Goal: Task Accomplishment & Management: Use online tool/utility

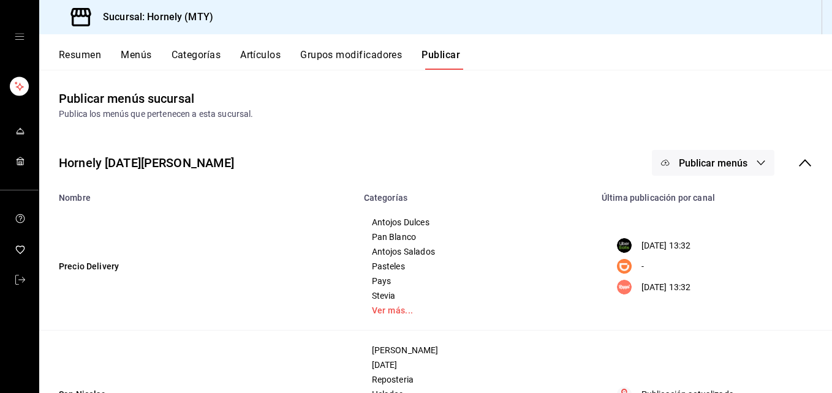
click at [77, 56] on button "Resumen" at bounding box center [80, 59] width 42 height 21
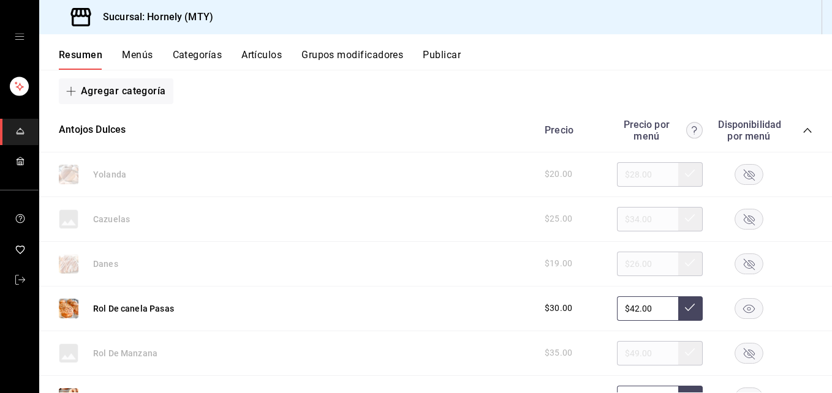
scroll to position [184, 0]
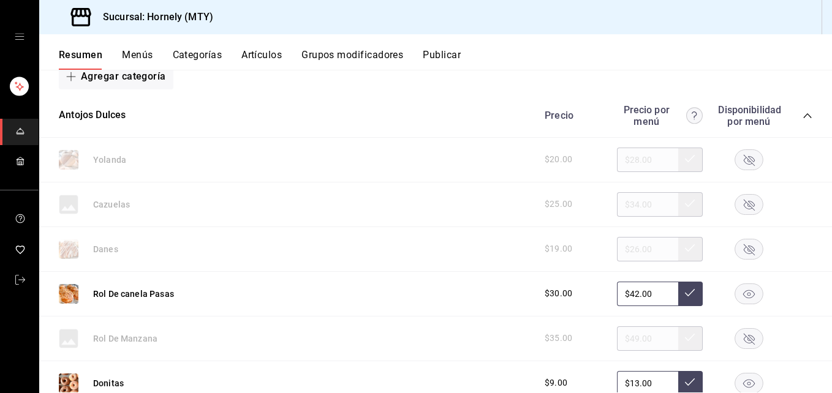
click at [744, 162] on icon "button" at bounding box center [749, 159] width 11 height 11
click at [749, 253] on rect "button" at bounding box center [749, 249] width 28 height 20
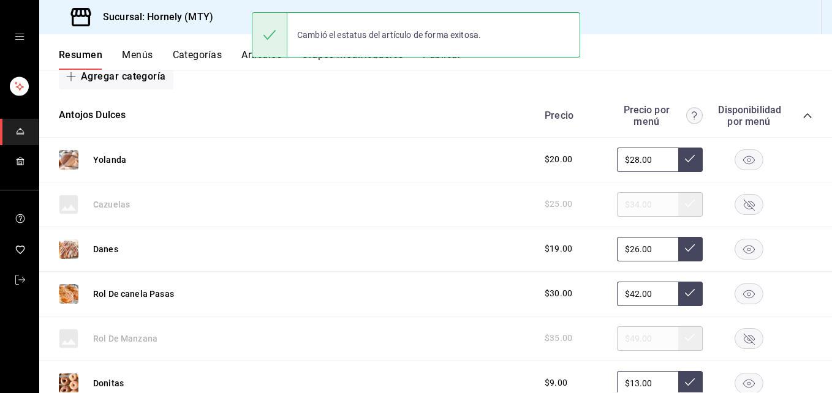
scroll to position [368, 0]
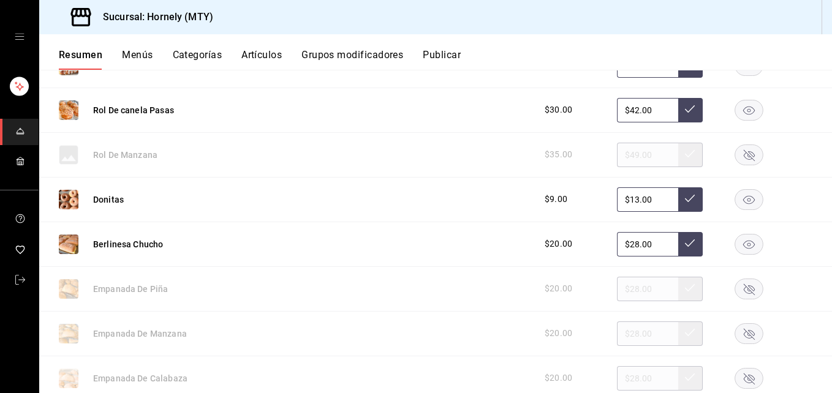
click at [735, 248] on rect "button" at bounding box center [749, 244] width 28 height 20
click at [739, 202] on rect "button" at bounding box center [749, 199] width 28 height 20
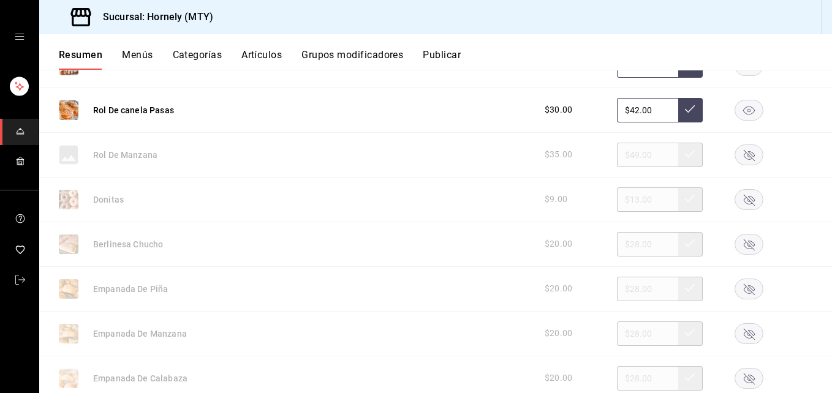
click at [735, 287] on rect "button" at bounding box center [749, 289] width 28 height 20
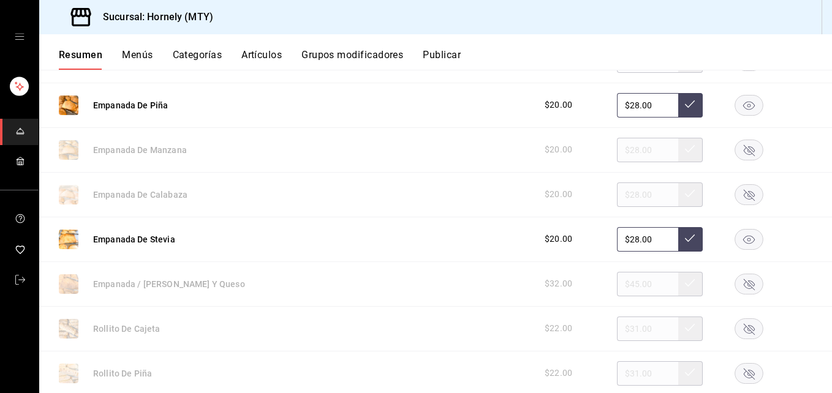
click at [746, 332] on rect "button" at bounding box center [749, 329] width 28 height 20
click at [743, 371] on rect "button" at bounding box center [749, 373] width 28 height 20
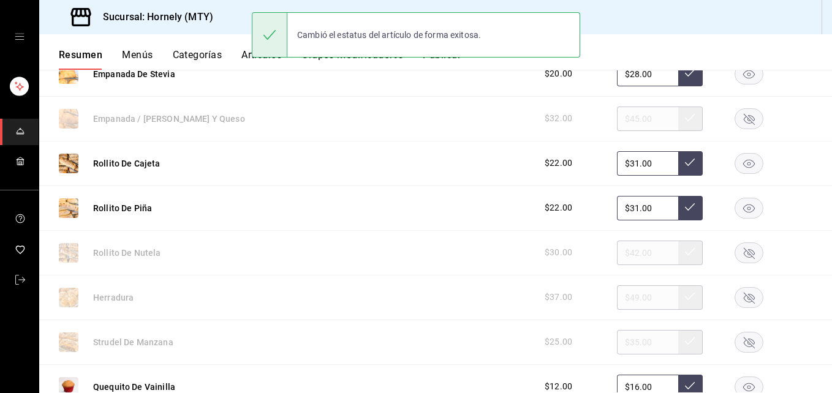
scroll to position [735, 0]
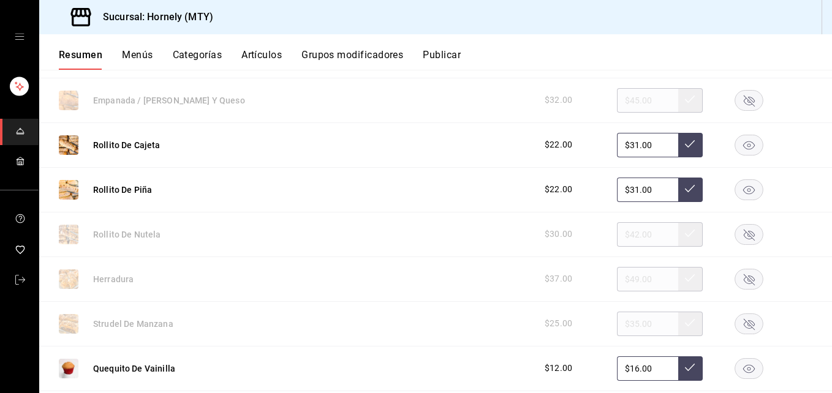
click at [735, 275] on rect "button" at bounding box center [749, 279] width 28 height 20
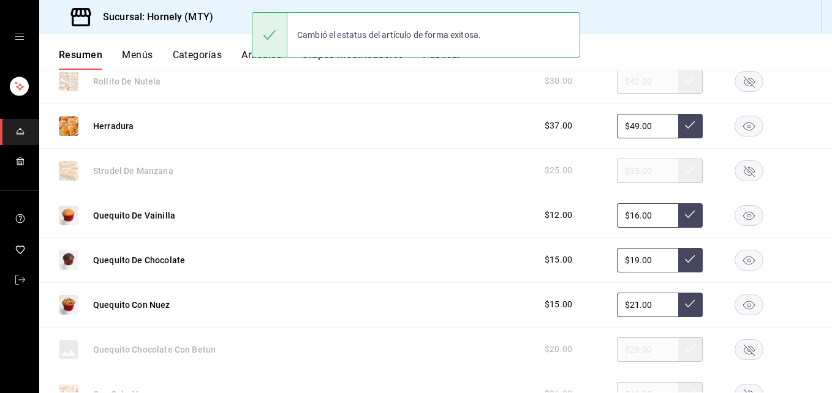
scroll to position [919, 0]
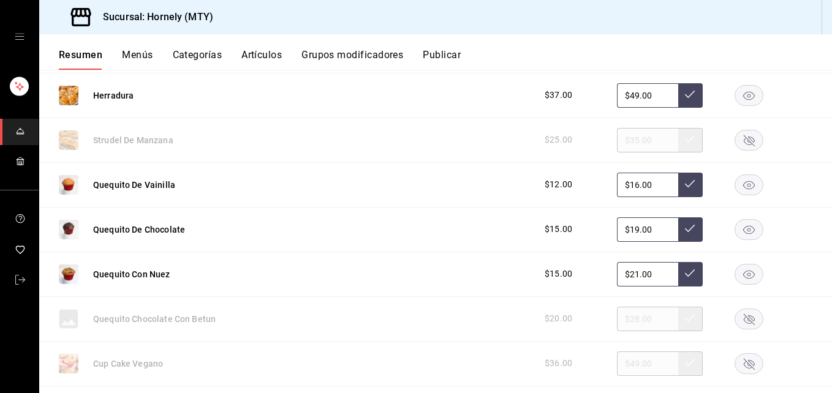
click at [748, 276] on rect "button" at bounding box center [749, 274] width 28 height 20
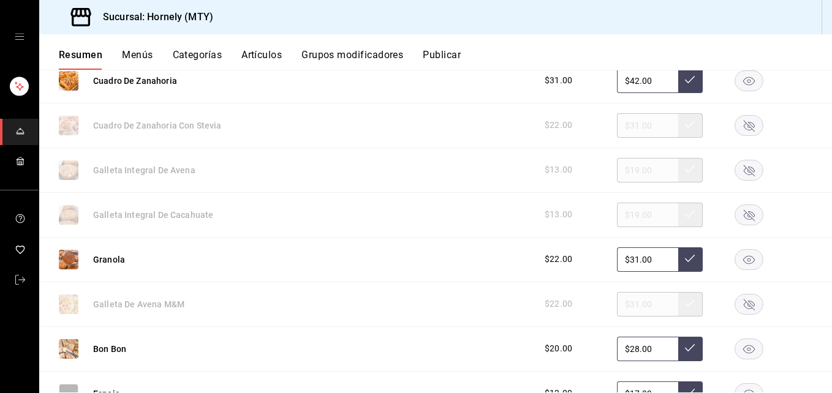
scroll to position [1287, 0]
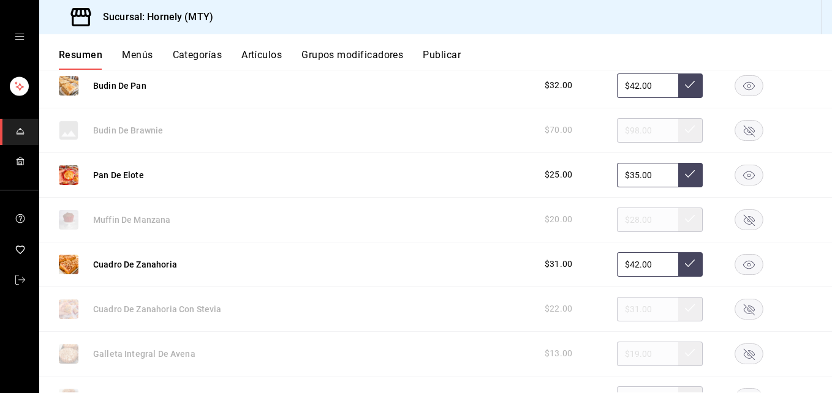
click at [744, 305] on icon "button" at bounding box center [749, 309] width 11 height 11
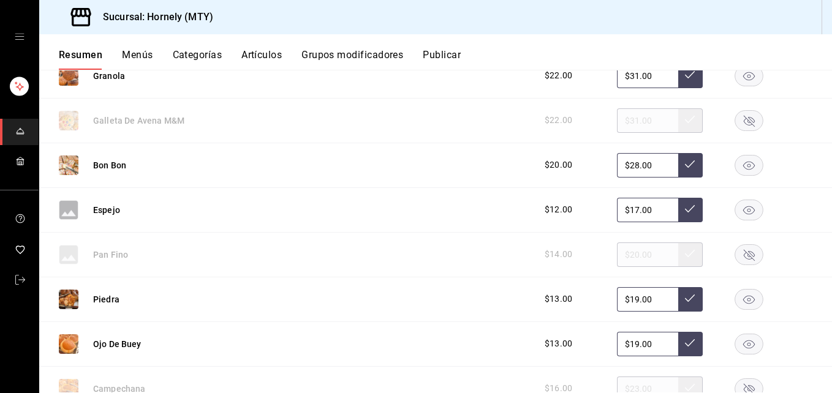
scroll to position [1838, 0]
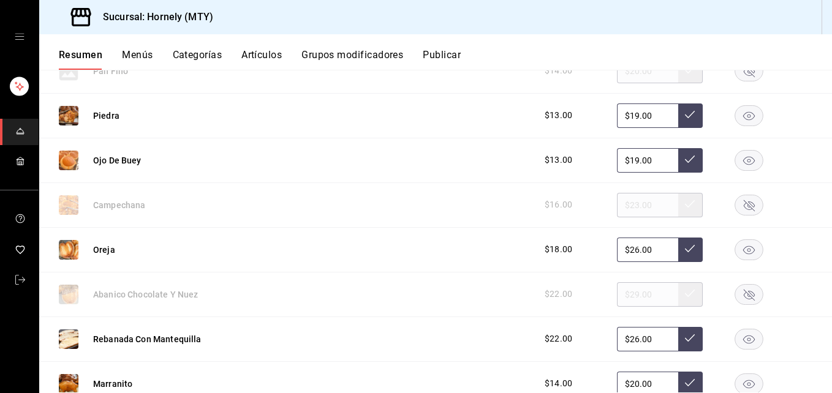
click at [739, 333] on rect "button" at bounding box center [749, 339] width 28 height 20
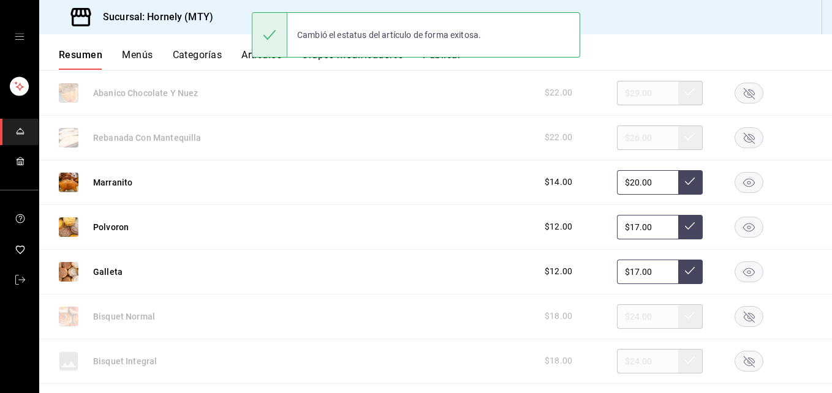
scroll to position [2022, 0]
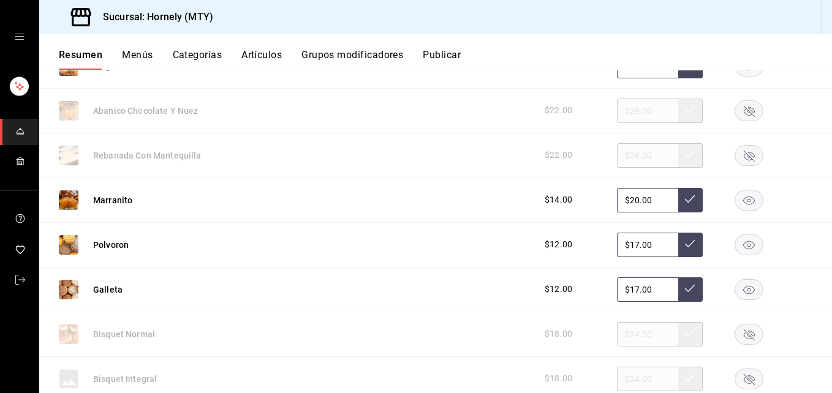
click at [746, 248] on rect "button" at bounding box center [749, 245] width 28 height 20
click at [742, 193] on rect "button" at bounding box center [749, 200] width 28 height 20
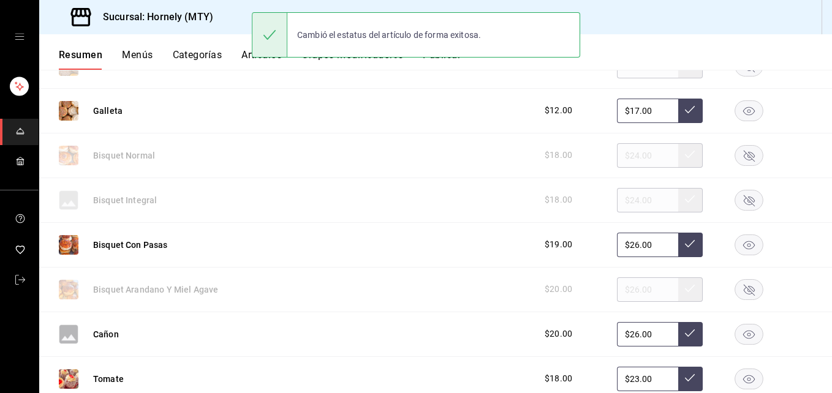
scroll to position [2206, 0]
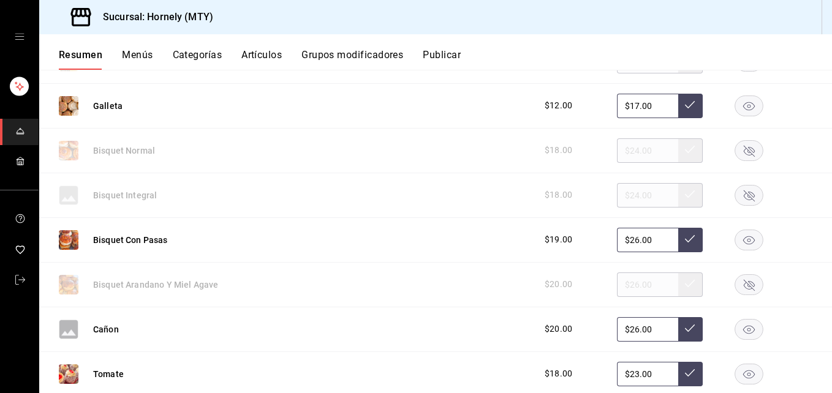
click at [735, 235] on rect "button" at bounding box center [749, 240] width 28 height 20
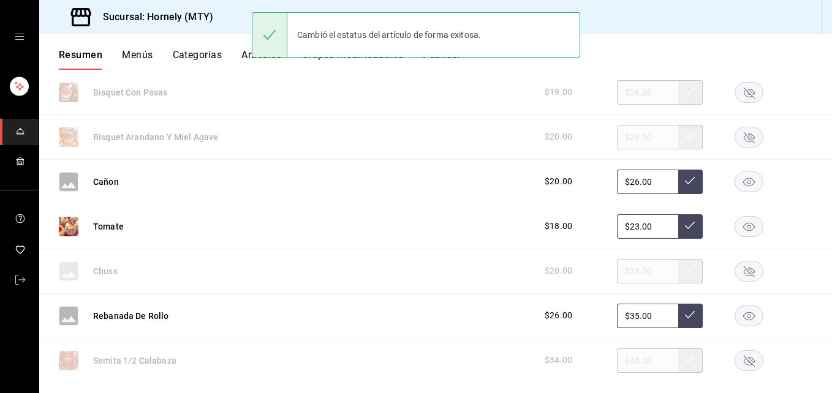
scroll to position [2390, 0]
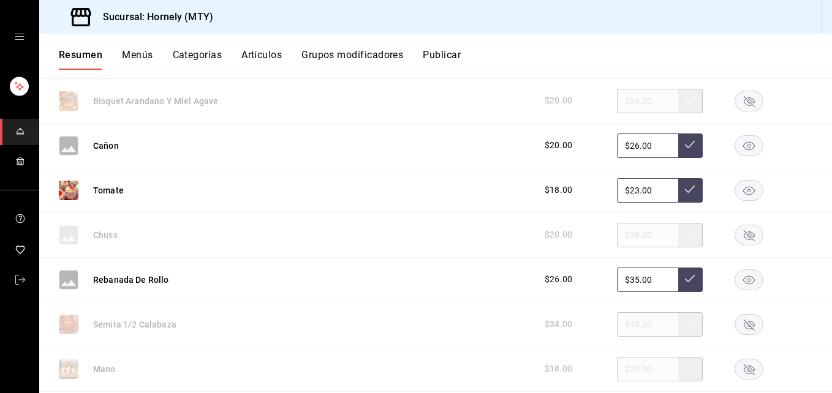
click at [746, 184] on rect "button" at bounding box center [749, 190] width 28 height 20
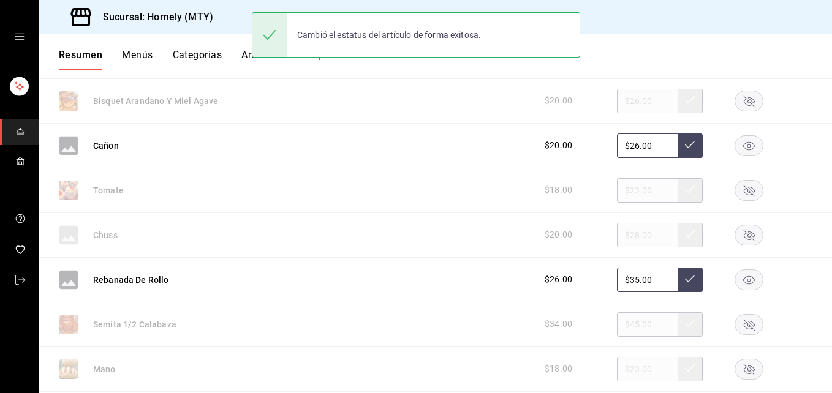
click at [730, 131] on div "Cañon $20.00 $26.00" at bounding box center [435, 146] width 793 height 45
click at [735, 142] on rect "button" at bounding box center [749, 145] width 28 height 20
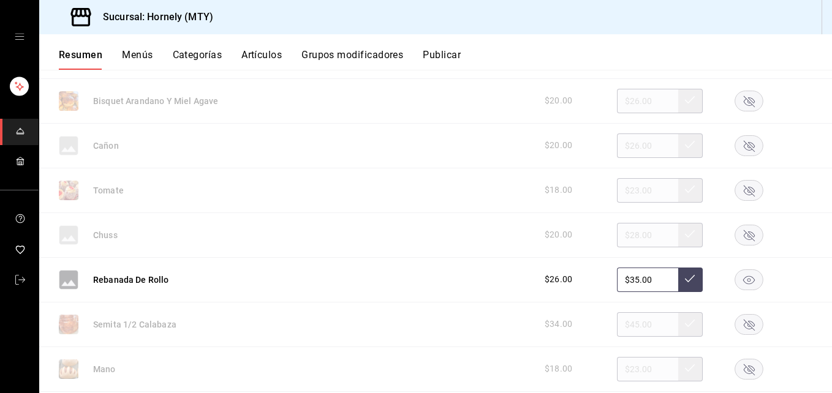
click at [735, 278] on rect "button" at bounding box center [749, 280] width 28 height 20
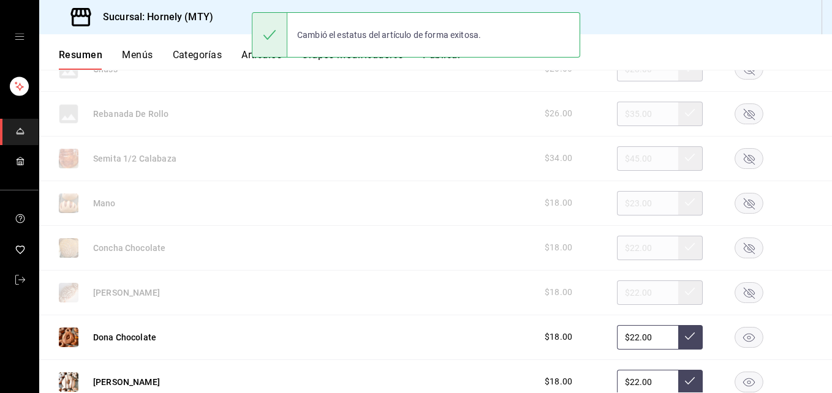
scroll to position [2574, 0]
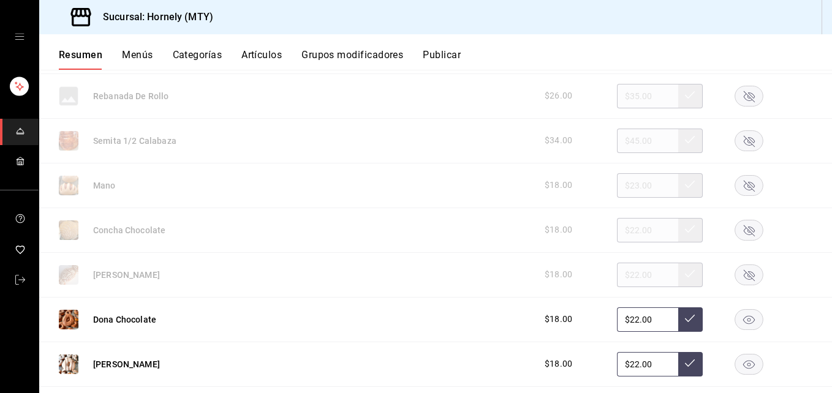
click at [735, 271] on rect "button" at bounding box center [749, 275] width 28 height 20
click at [744, 226] on icon "button" at bounding box center [749, 230] width 11 height 11
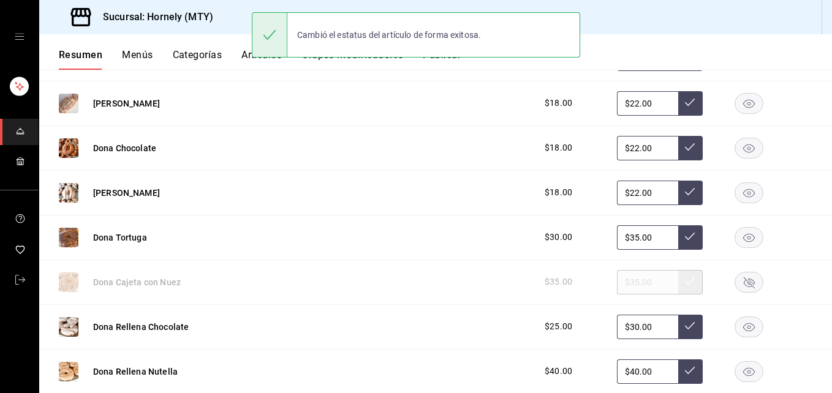
scroll to position [2758, 0]
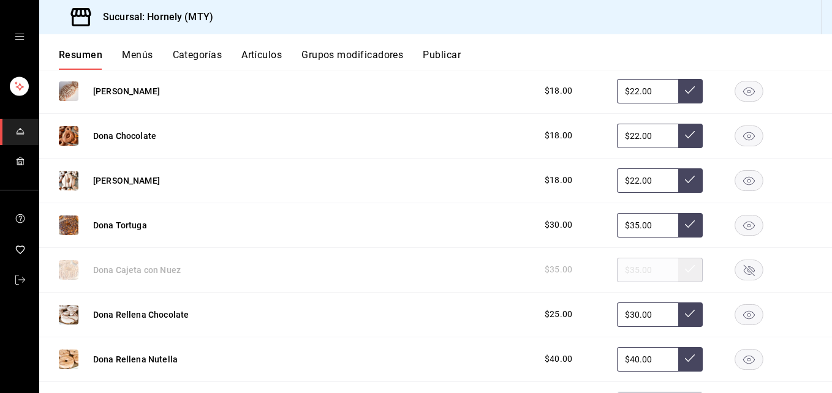
click at [751, 181] on rect "button" at bounding box center [749, 180] width 28 height 20
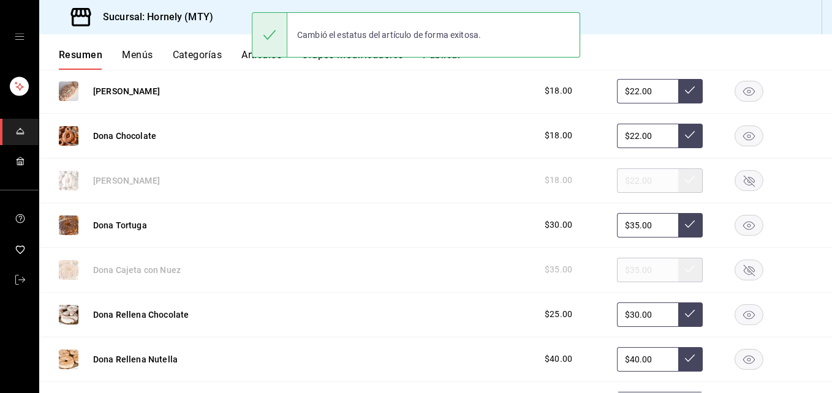
click at [735, 222] on rect "button" at bounding box center [749, 225] width 28 height 20
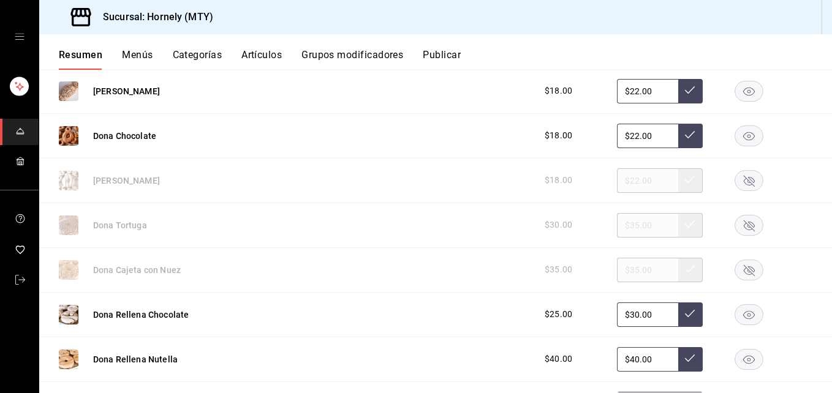
click at [735, 308] on rect "button" at bounding box center [749, 315] width 28 height 20
click at [736, 354] on rect "button" at bounding box center [749, 359] width 28 height 20
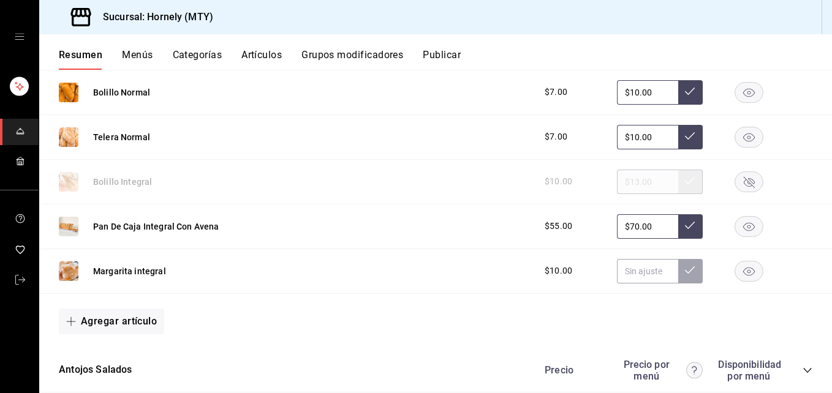
scroll to position [3677, 0]
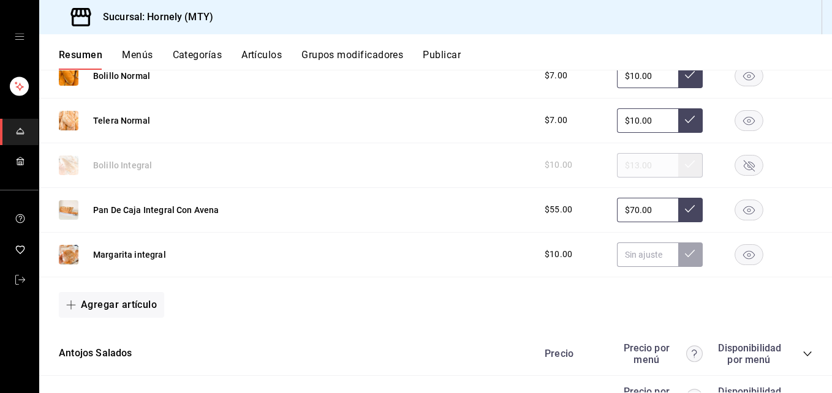
click at [737, 248] on rect "button" at bounding box center [749, 255] width 28 height 20
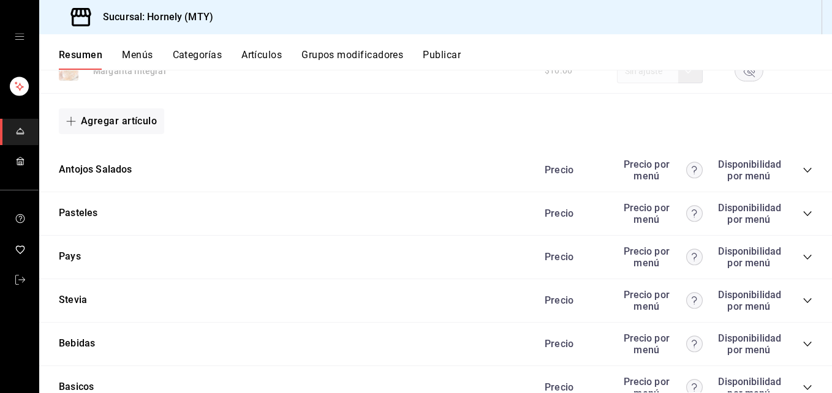
click at [803, 172] on icon "collapse-category-row" at bounding box center [807, 170] width 8 height 5
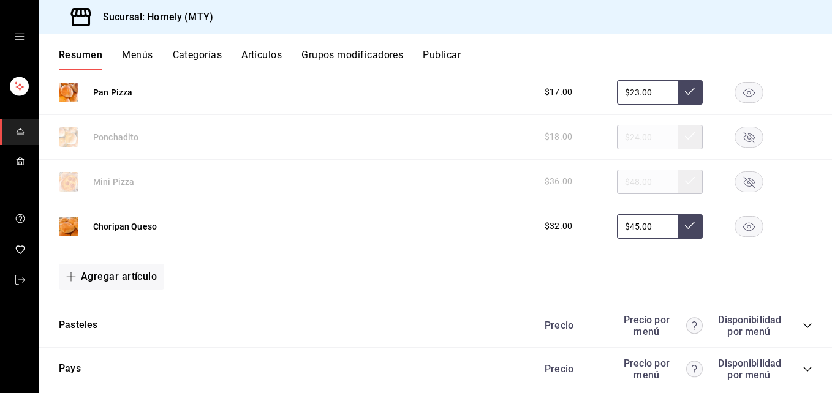
scroll to position [4045, 0]
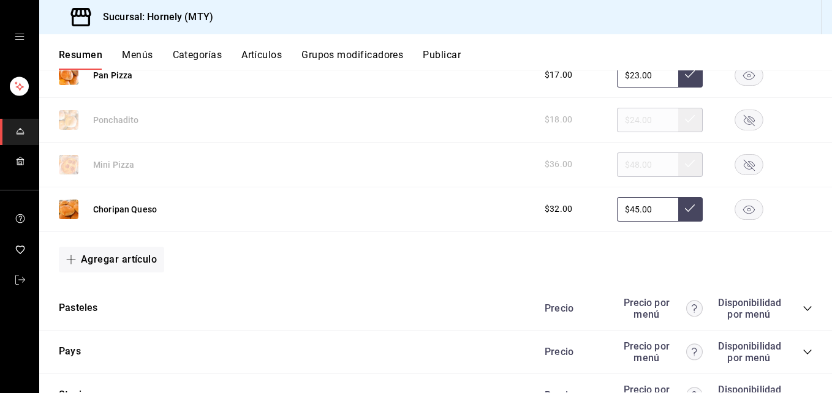
click at [746, 209] on rect "button" at bounding box center [749, 209] width 28 height 20
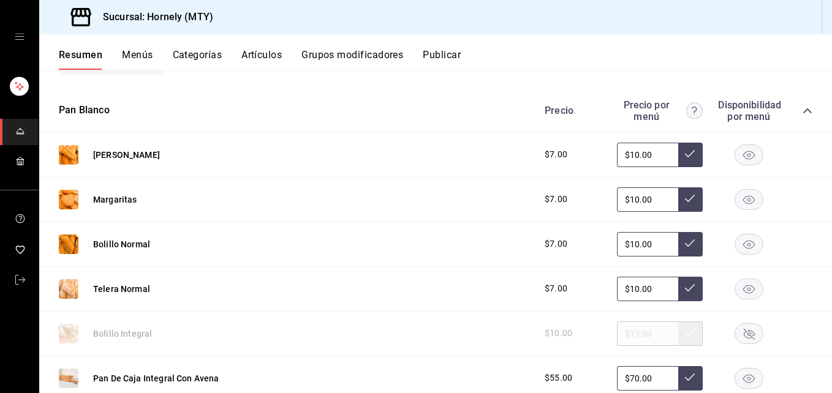
scroll to position [3493, 0]
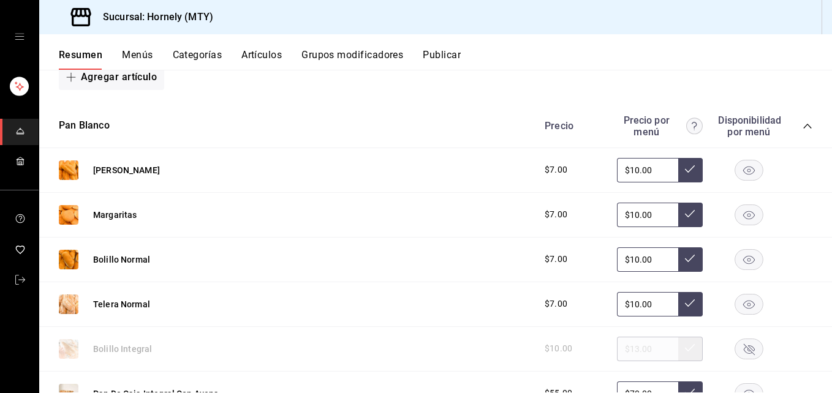
click at [438, 53] on button "Publicar" at bounding box center [442, 59] width 38 height 21
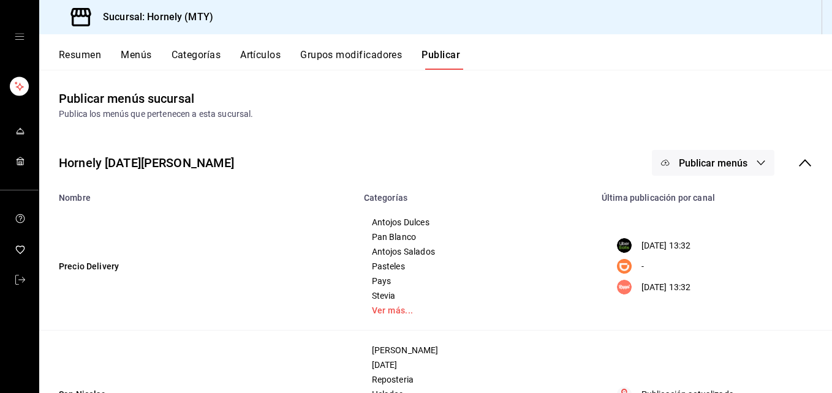
click at [705, 159] on span "Publicar menús" at bounding box center [713, 163] width 69 height 12
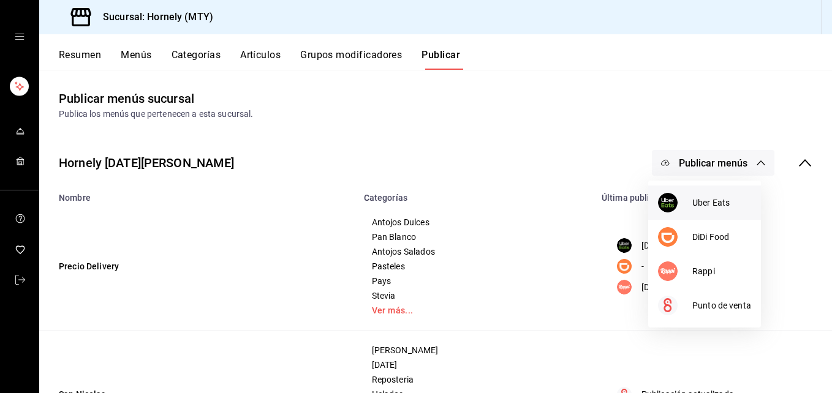
click at [692, 192] on li "Uber Eats" at bounding box center [704, 203] width 113 height 34
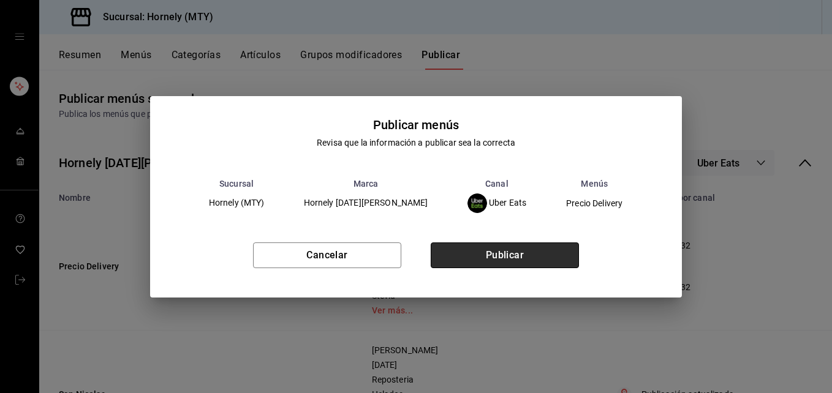
click at [537, 265] on button "Publicar" at bounding box center [505, 256] width 148 height 26
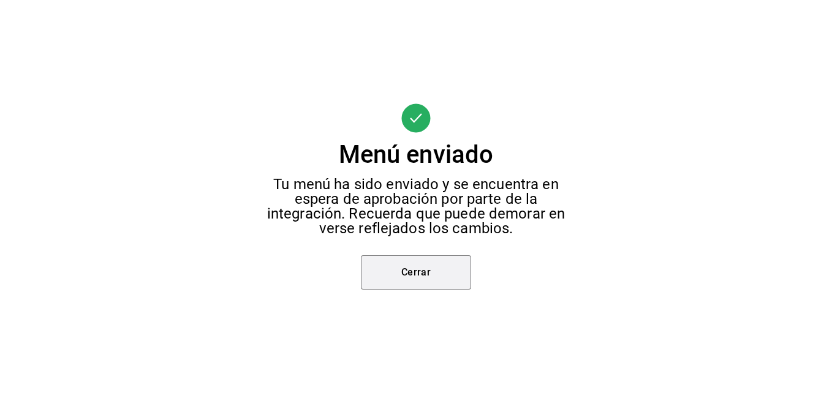
click at [417, 273] on button "Cerrar" at bounding box center [416, 273] width 110 height 34
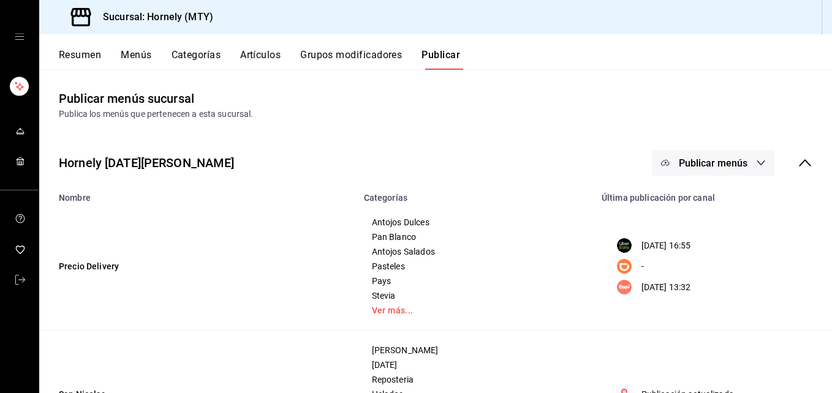
click at [705, 154] on button "Publicar menús" at bounding box center [713, 163] width 123 height 26
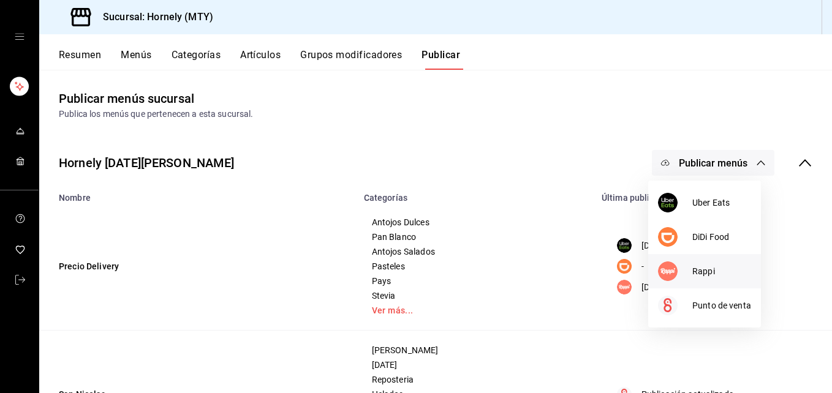
click at [669, 278] on img at bounding box center [668, 272] width 20 height 20
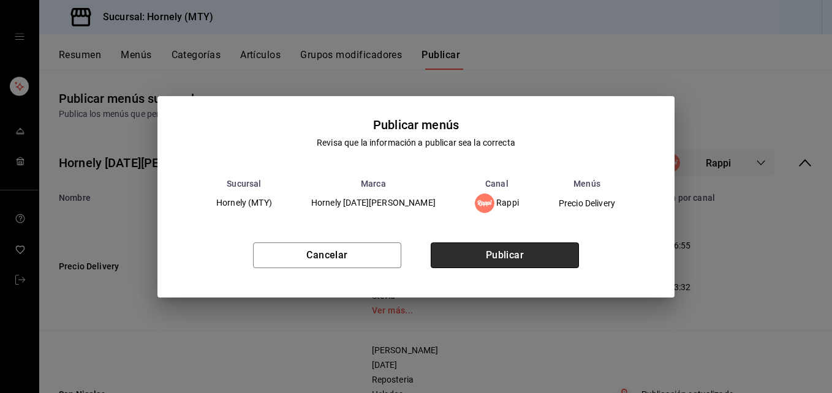
click at [503, 254] on button "Publicar" at bounding box center [505, 256] width 148 height 26
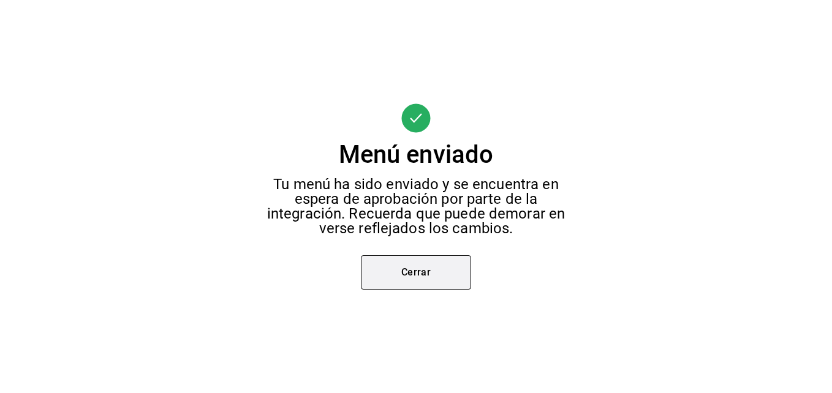
click at [419, 271] on button "Cerrar" at bounding box center [416, 273] width 110 height 34
